Goal: Information Seeking & Learning: Learn about a topic

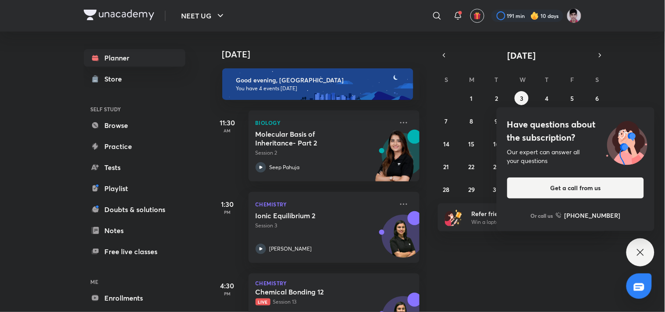
drag, startPoint x: 275, startPoint y: 290, endPoint x: 286, endPoint y: 50, distance: 240.6
click at [275, 290] on h5 "Chemical Bonding 12" at bounding box center [310, 292] width 109 height 9
